Goal: Task Accomplishment & Management: Complete application form

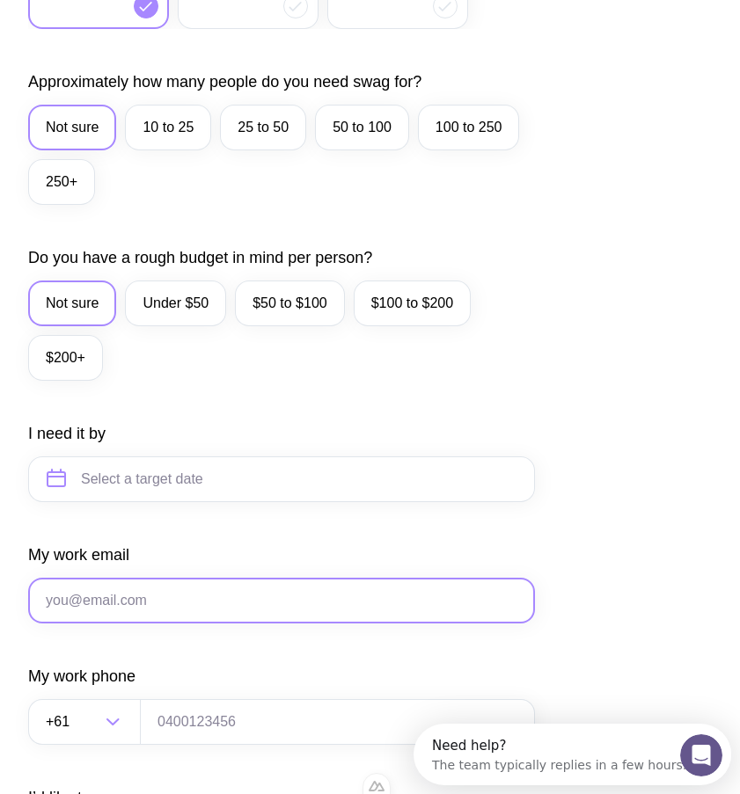
click at [153, 605] on input "My work email" at bounding box center [281, 601] width 507 height 46
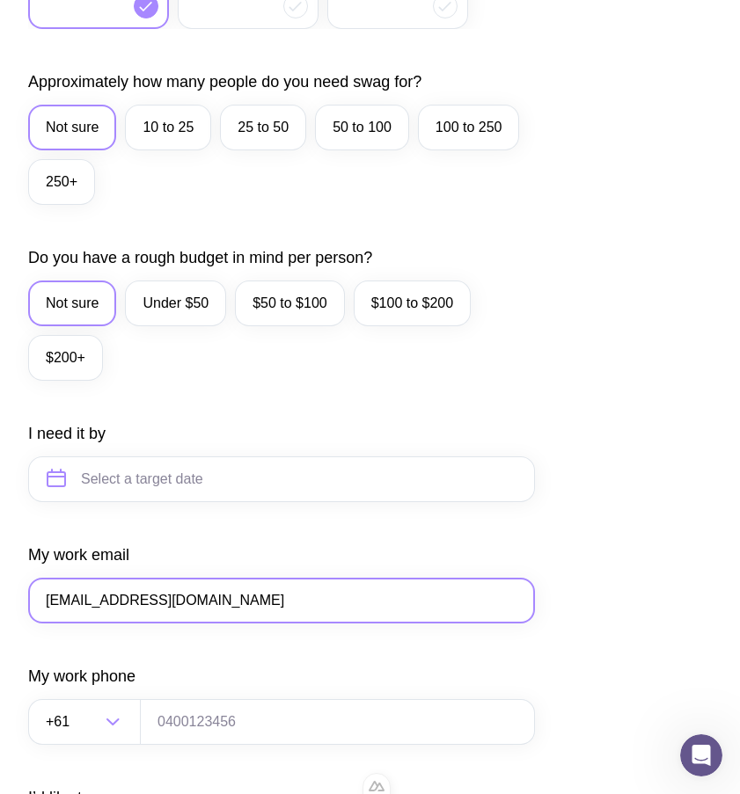
click at [62, 599] on input "[EMAIL_ADDRESS][DOMAIN_NAME]" at bounding box center [281, 601] width 507 height 46
type input "[EMAIL_ADDRESS][DOMAIN_NAME]"
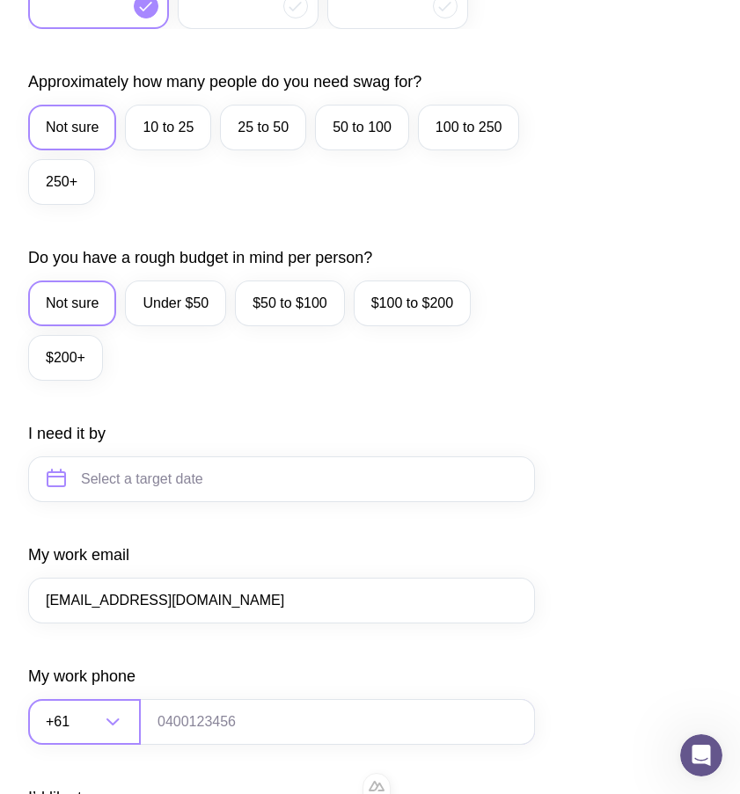
click at [86, 717] on input "Search for option" at bounding box center [86, 722] width 27 height 46
click at [130, 771] on li "Ukraine (+380)" at bounding box center [281, 776] width 505 height 38
type input "380"
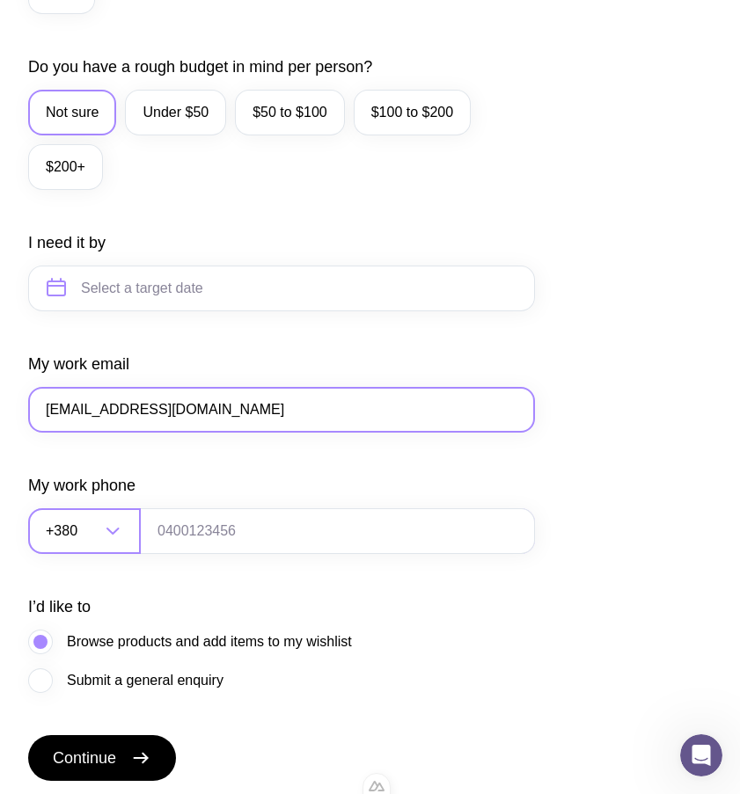
scroll to position [888, 0]
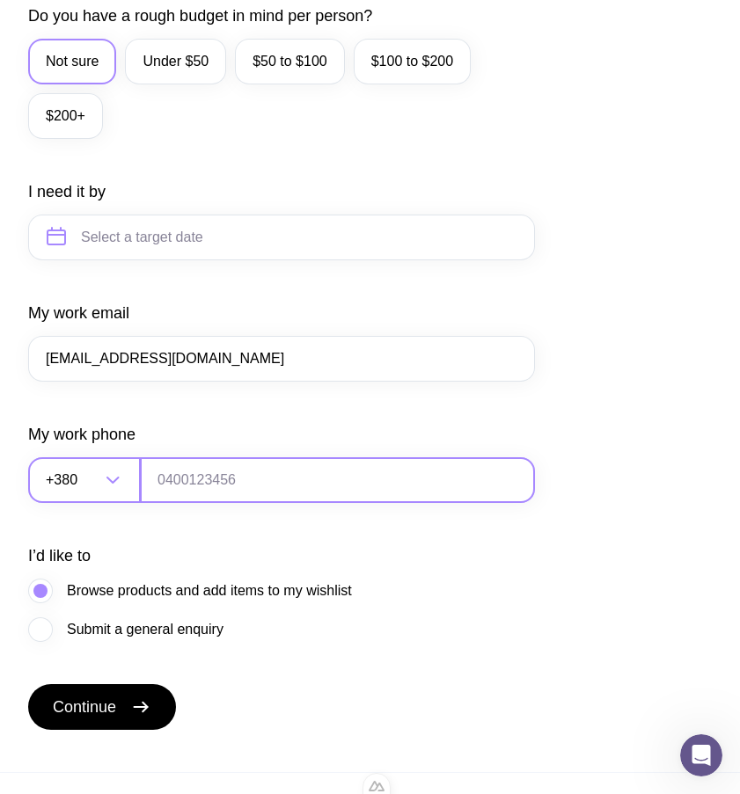
click at [236, 483] on input "tel" at bounding box center [337, 480] width 395 height 46
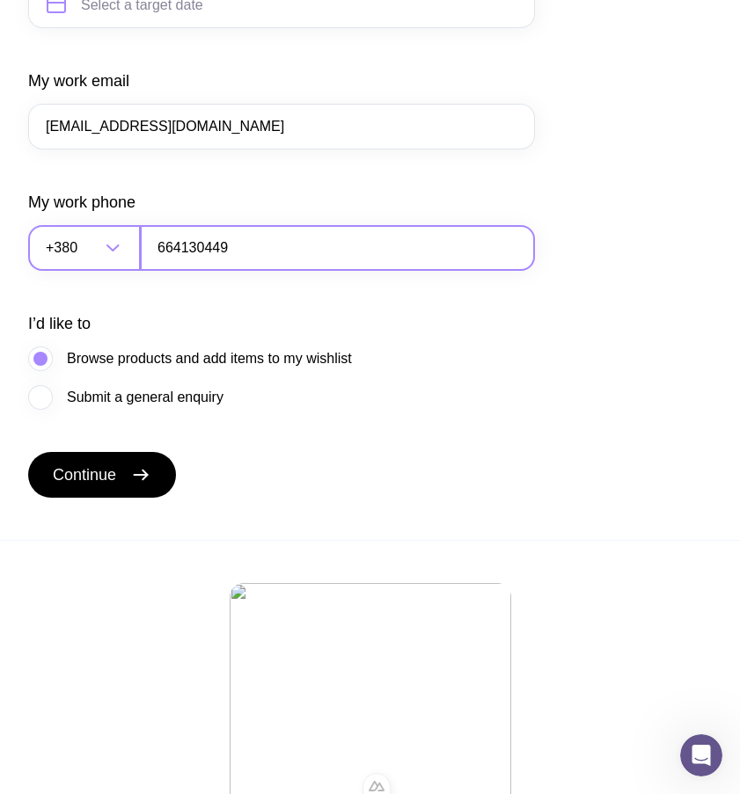
scroll to position [1233, 0]
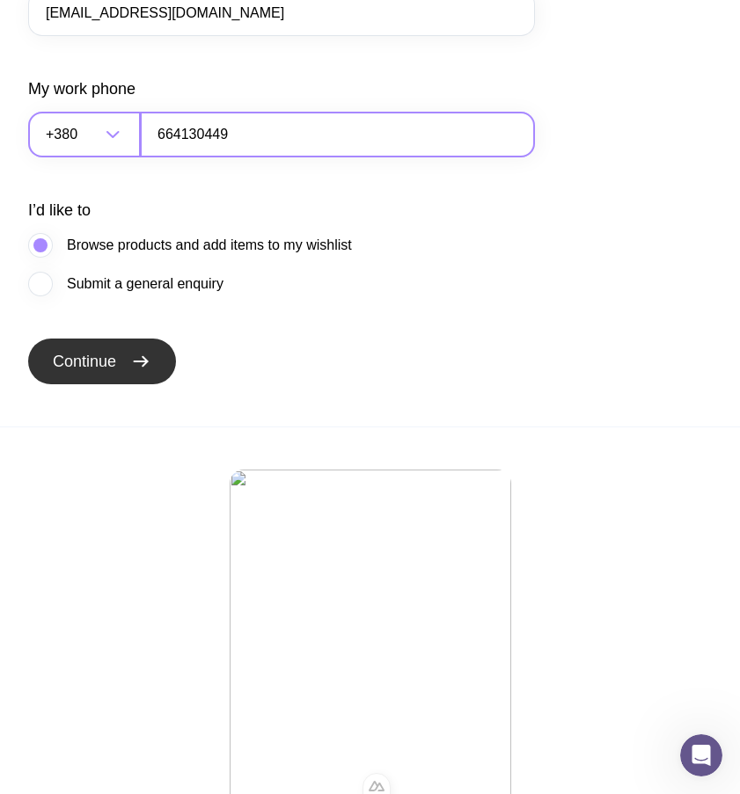
type input "664130449"
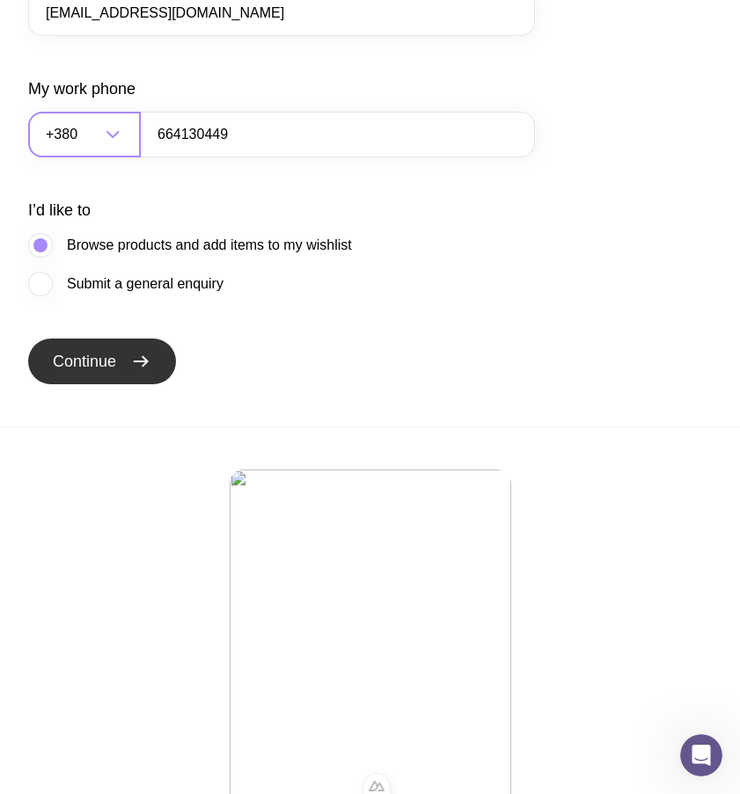
click at [107, 355] on span "Continue" at bounding box center [84, 361] width 63 height 21
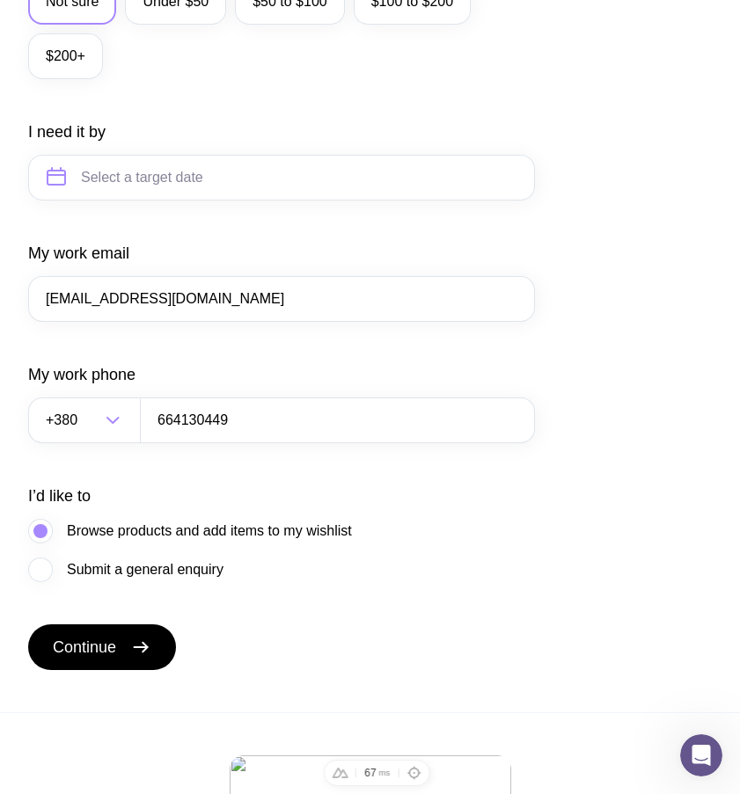
scroll to position [943, 0]
